Goal: Transaction & Acquisition: Purchase product/service

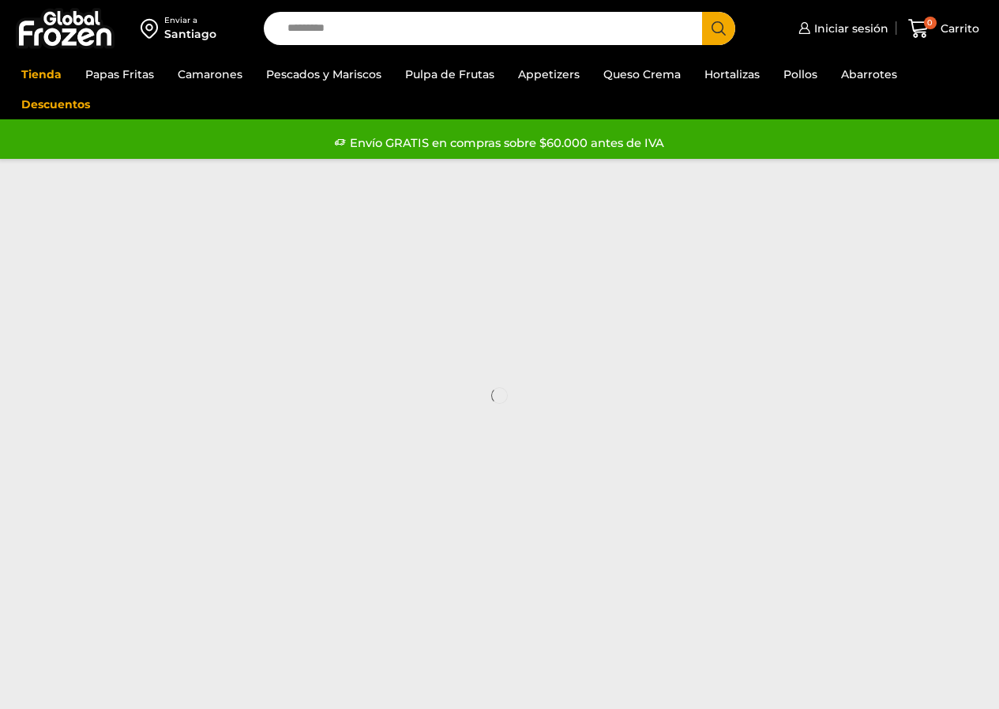
drag, startPoint x: 299, startPoint y: 271, endPoint x: 765, endPoint y: 232, distance: 467.7
drag, startPoint x: 765, startPoint y: 232, endPoint x: 815, endPoint y: 107, distance: 135.1
drag, startPoint x: 815, startPoint y: 107, endPoint x: 973, endPoint y: 98, distance: 159.0
drag, startPoint x: 973, startPoint y: 98, endPoint x: 976, endPoint y: 86, distance: 12.3
click at [976, 86] on ul "Tienda Papas Fritas Papas Bastón Papas Especiales Camarones Camarones Crudos Pe…" at bounding box center [499, 89] width 980 height 60
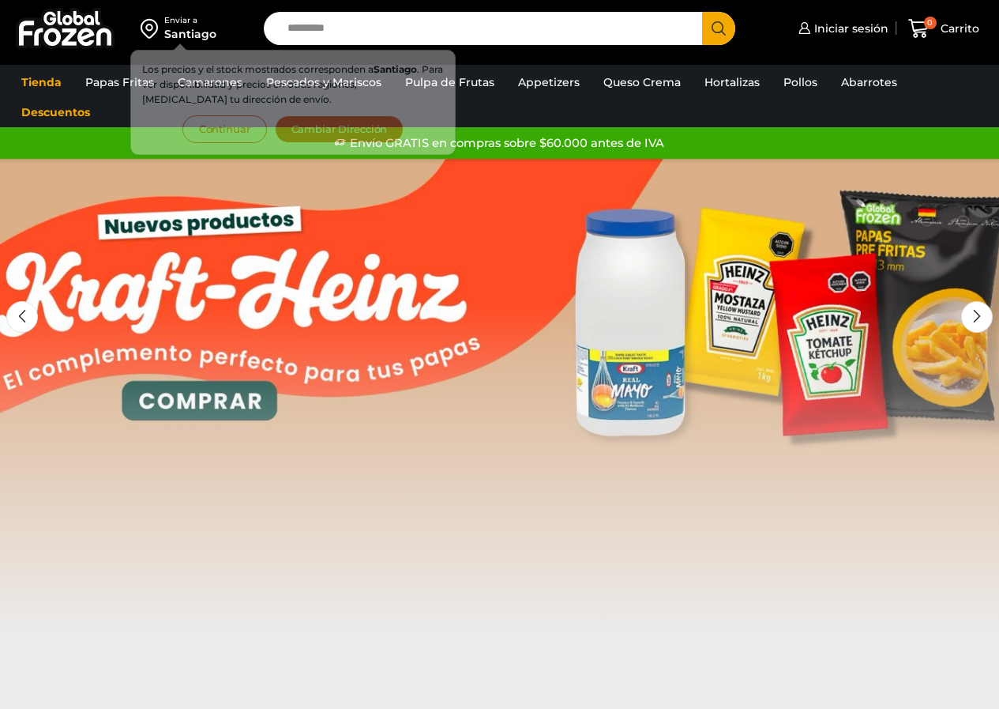
drag, startPoint x: 770, startPoint y: 47, endPoint x: 929, endPoint y: 68, distance: 160.2
click at [929, 68] on ul "Tienda Papas Fritas Papas Bastón Papas Especiales Camarones Camarones Crudos Pe…" at bounding box center [499, 97] width 980 height 60
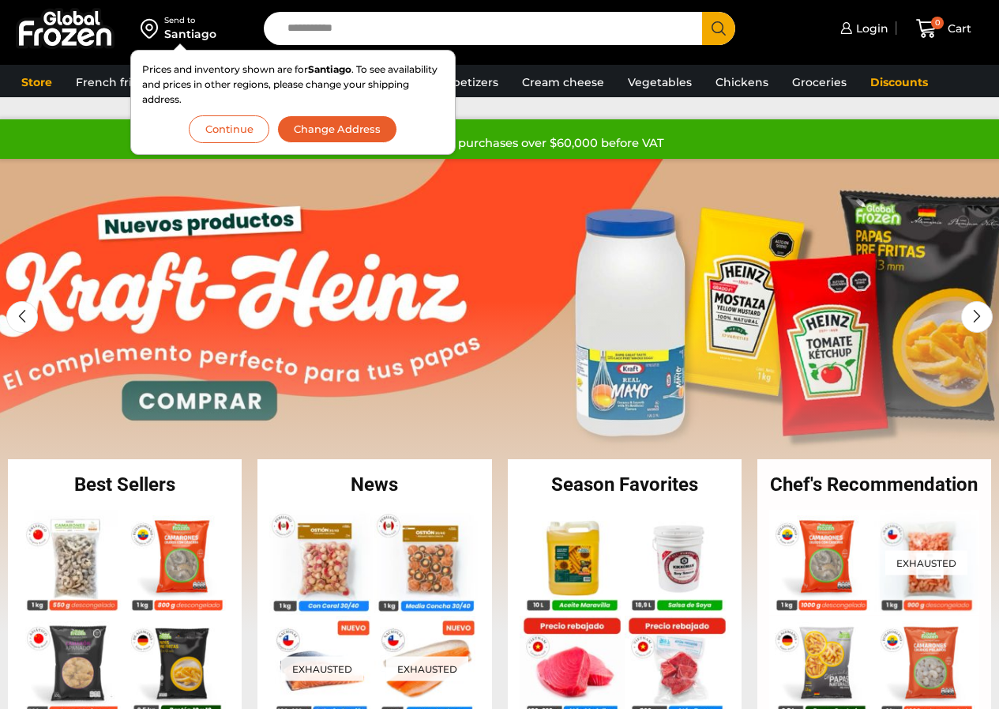
click at [250, 133] on font "Continue" at bounding box center [228, 128] width 47 height 13
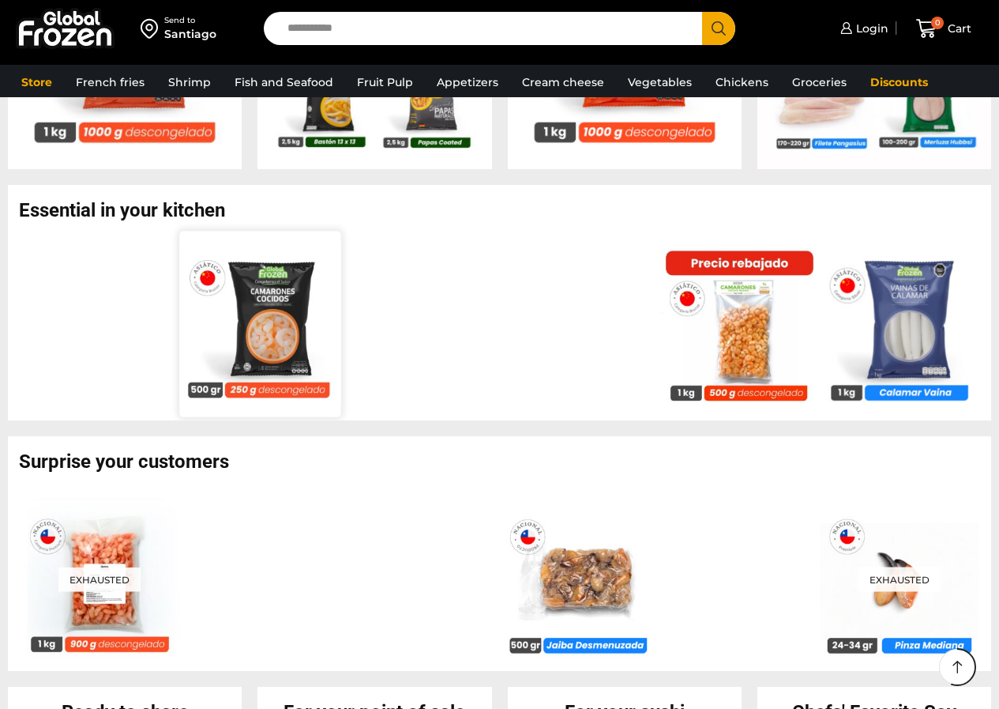
scroll to position [948, 0]
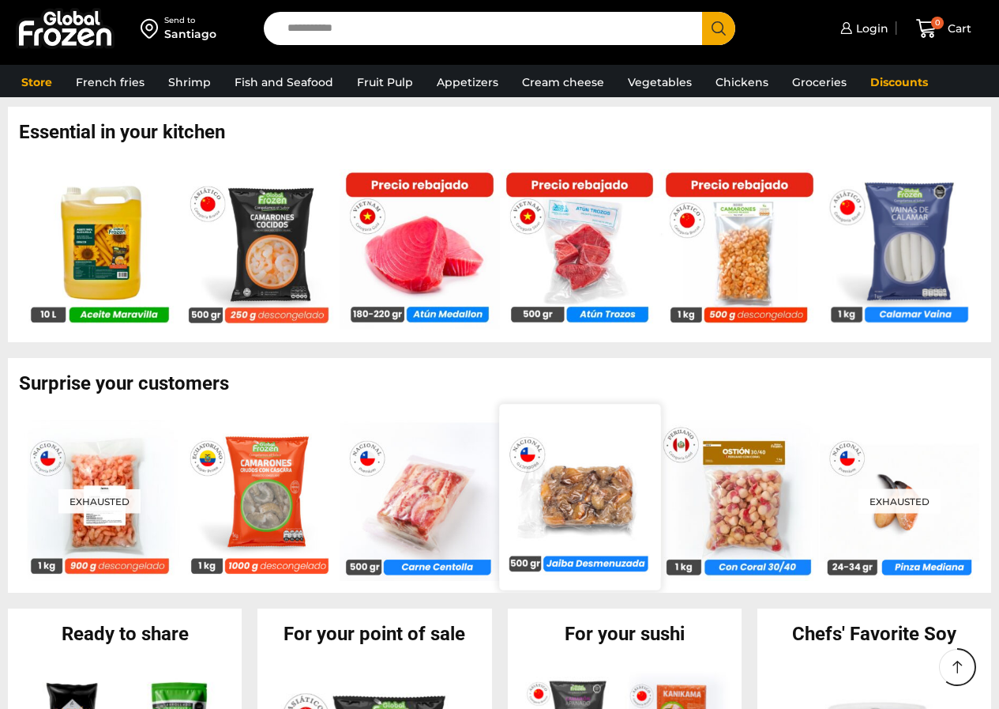
click at [576, 515] on img at bounding box center [579, 496] width 161 height 161
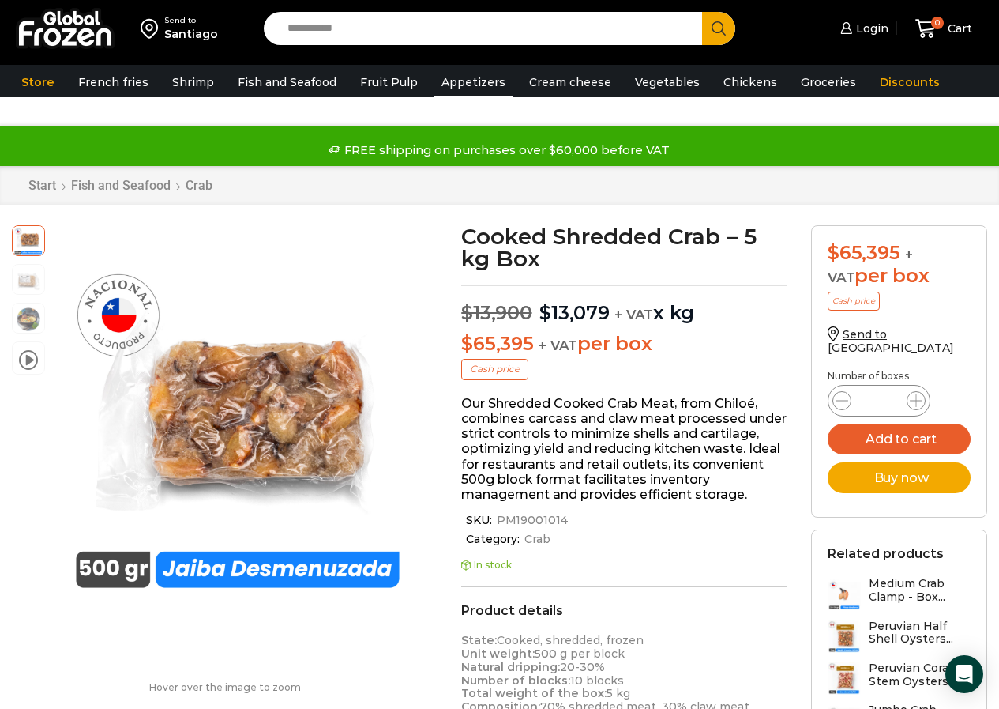
click at [457, 86] on font "Appetizers" at bounding box center [474, 82] width 64 height 14
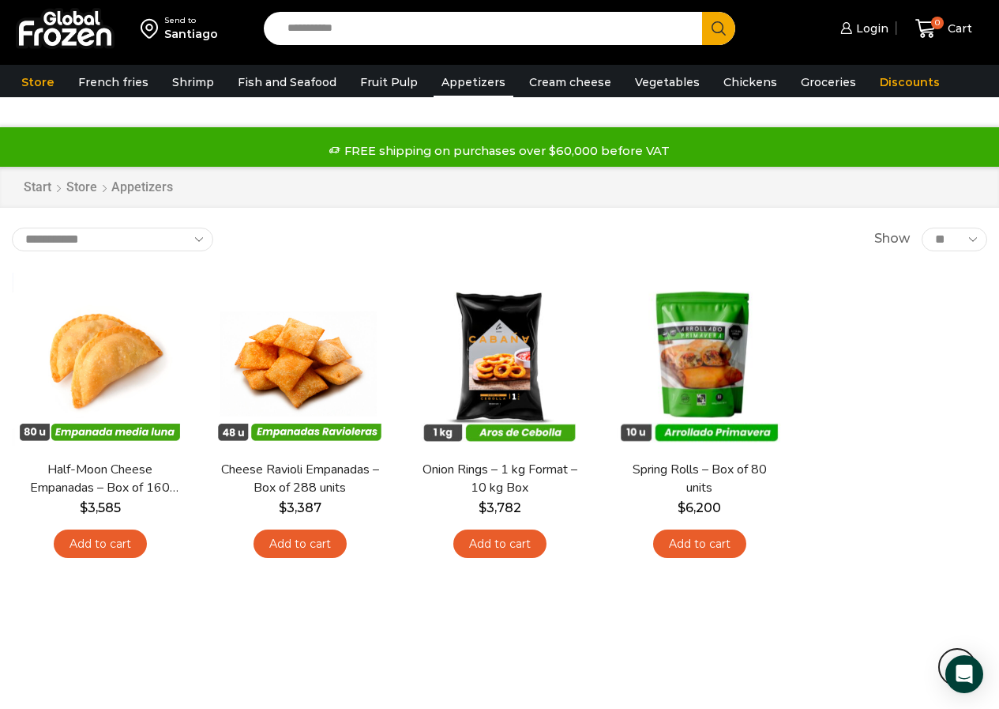
scroll to position [336, 0]
